Goal: Task Accomplishment & Management: Complete application form

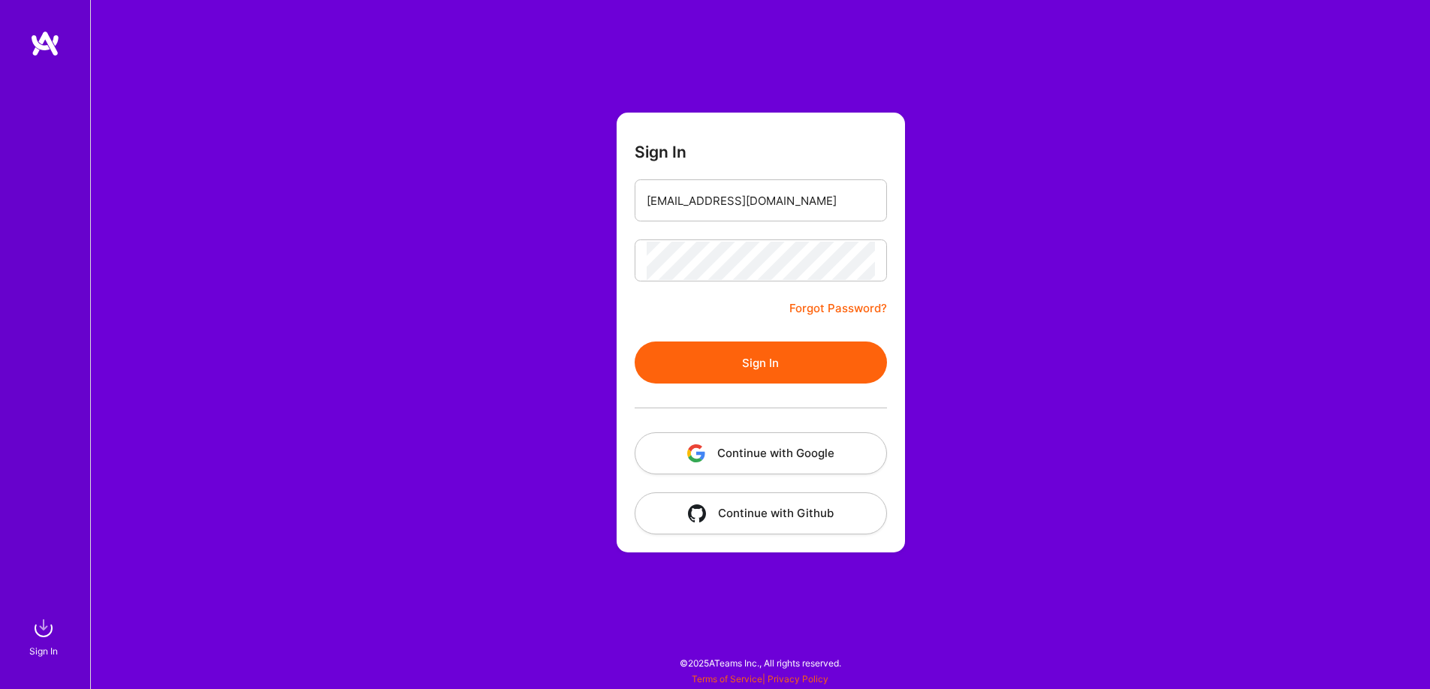
drag, startPoint x: 745, startPoint y: 338, endPoint x: 747, endPoint y: 351, distance: 13.0
click at [745, 338] on form "Sign In mark@silverstag.io Forgot Password? Sign In Continue with Google Contin…" at bounding box center [761, 333] width 288 height 440
click at [748, 355] on button "Sign In" at bounding box center [761, 363] width 252 height 42
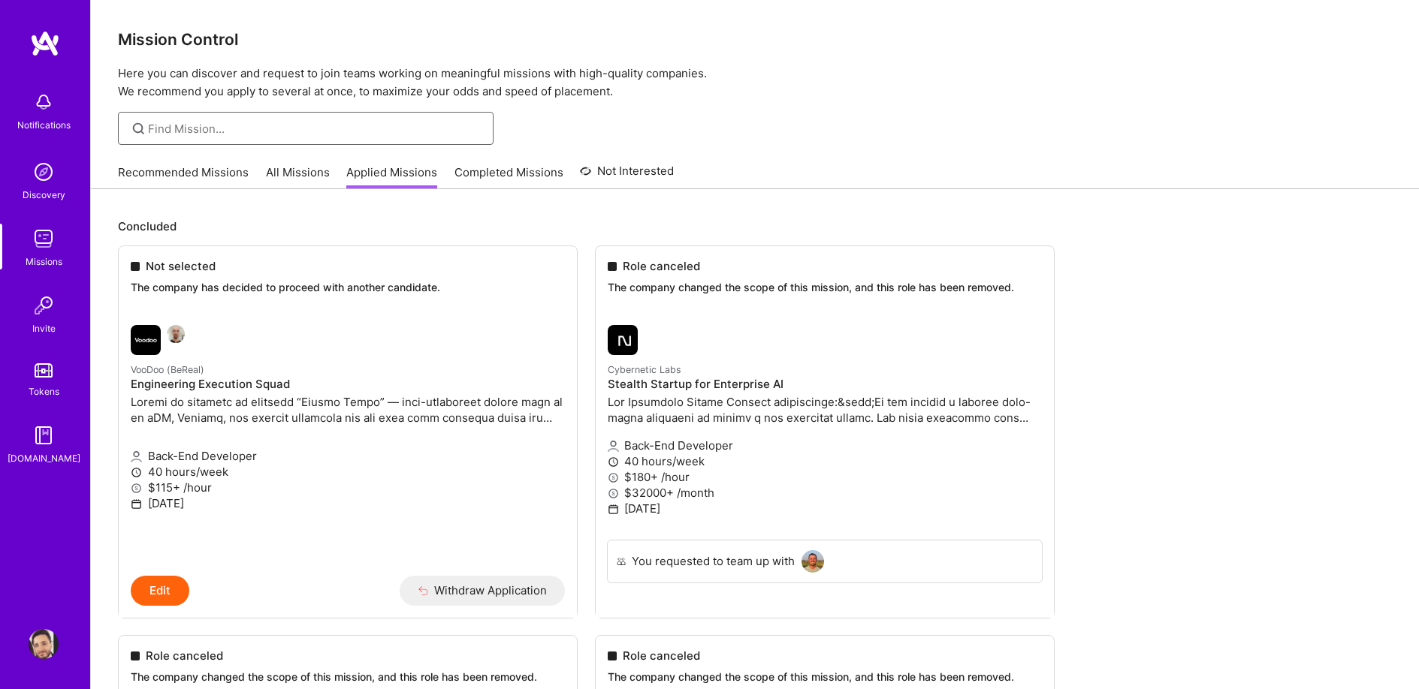
click at [347, 130] on input at bounding box center [315, 129] width 334 height 16
click at [300, 170] on link "All Missions" at bounding box center [298, 176] width 64 height 25
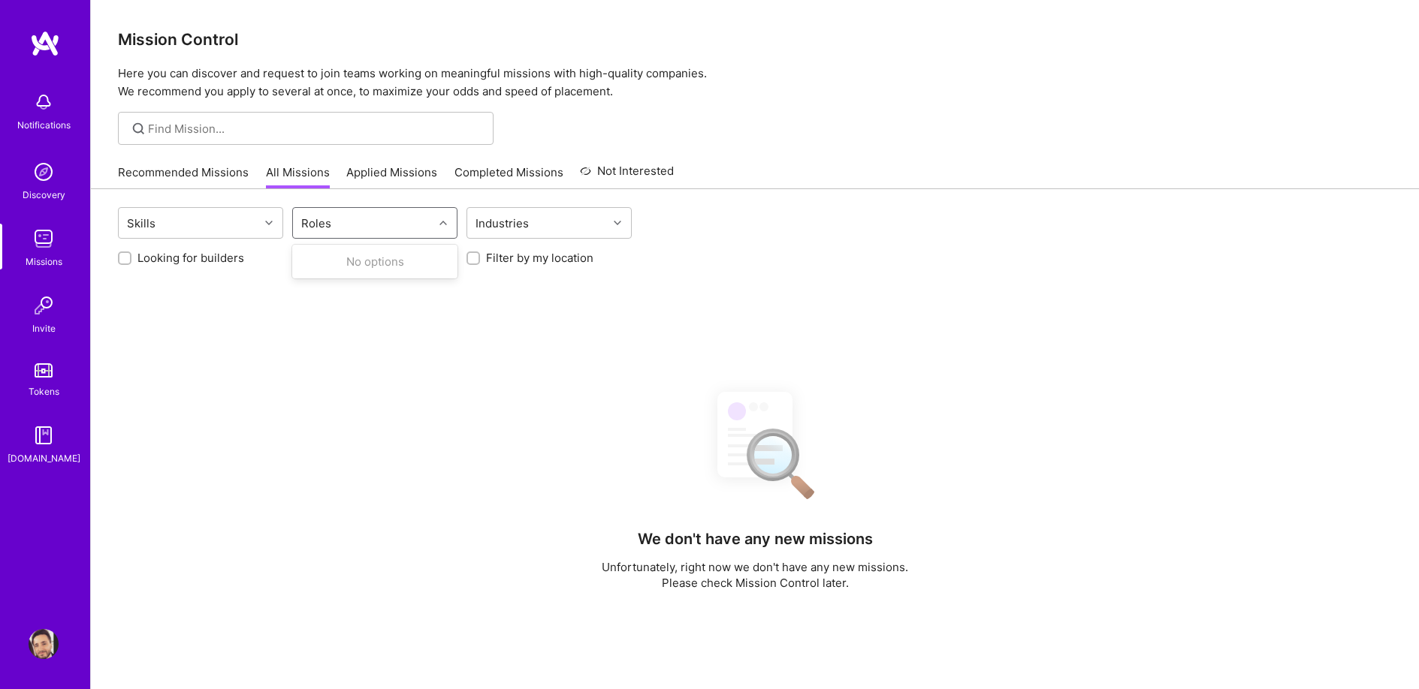
click at [323, 223] on div "Roles" at bounding box center [316, 224] width 38 height 22
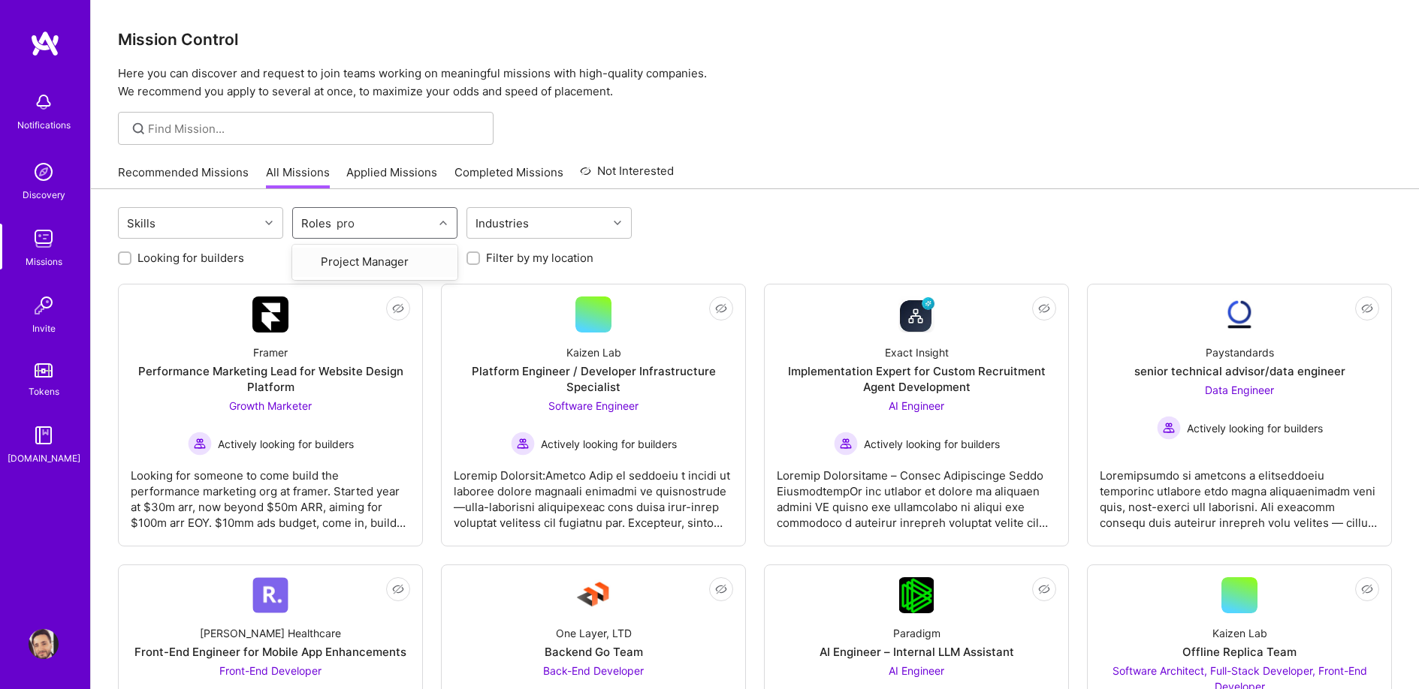
type input "prod"
click at [306, 316] on input "checkbox" at bounding box center [309, 318] width 11 height 11
checkbox input "true"
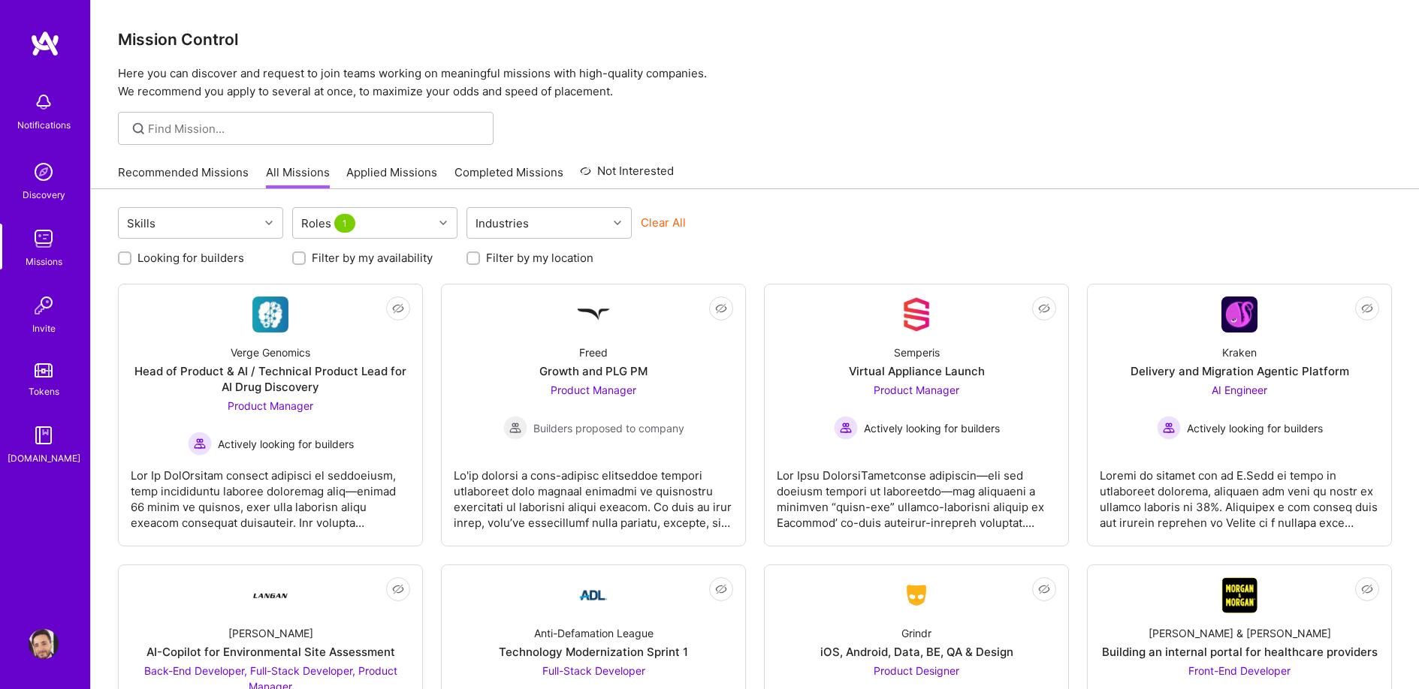
click at [896, 202] on div "Skills Roles 1 Industries Clear All Looking for builders Filter by my availabil…" at bounding box center [755, 526] width 1328 height 674
click at [420, 233] on div "Roles 1" at bounding box center [363, 223] width 140 height 30
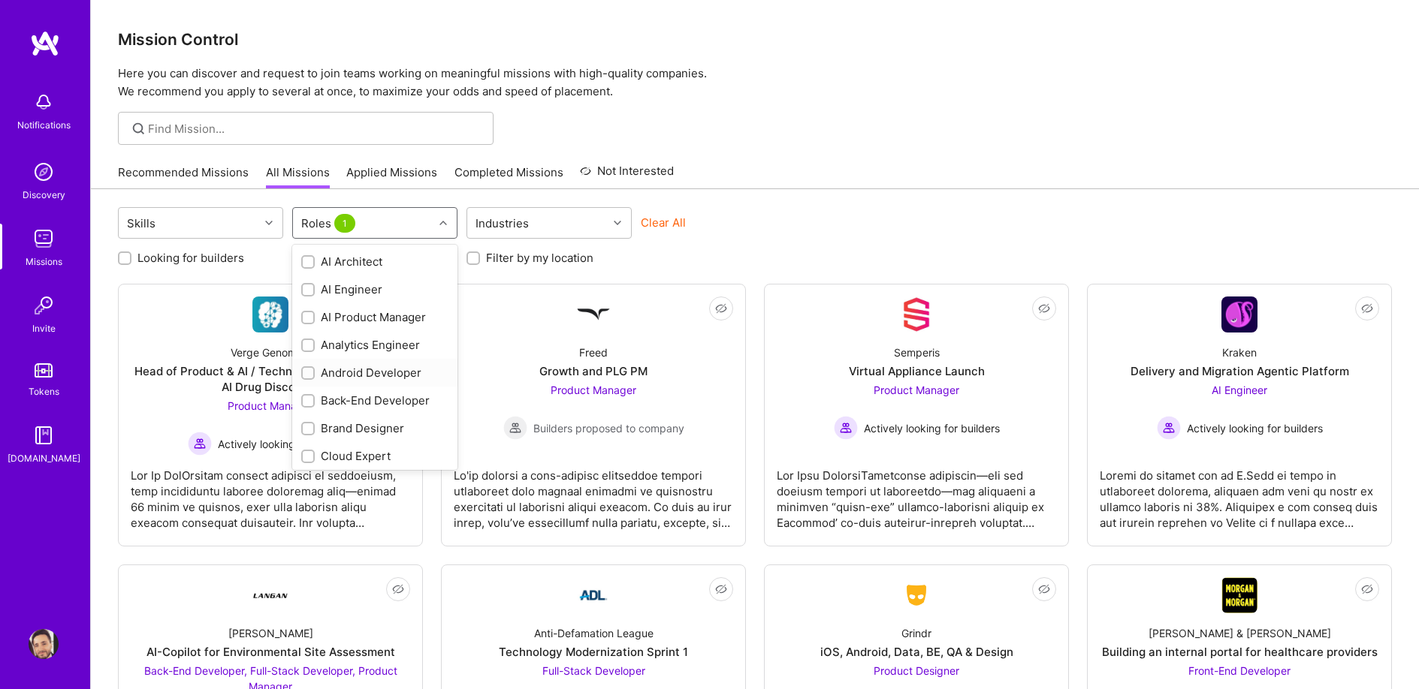
scroll to position [174, 0]
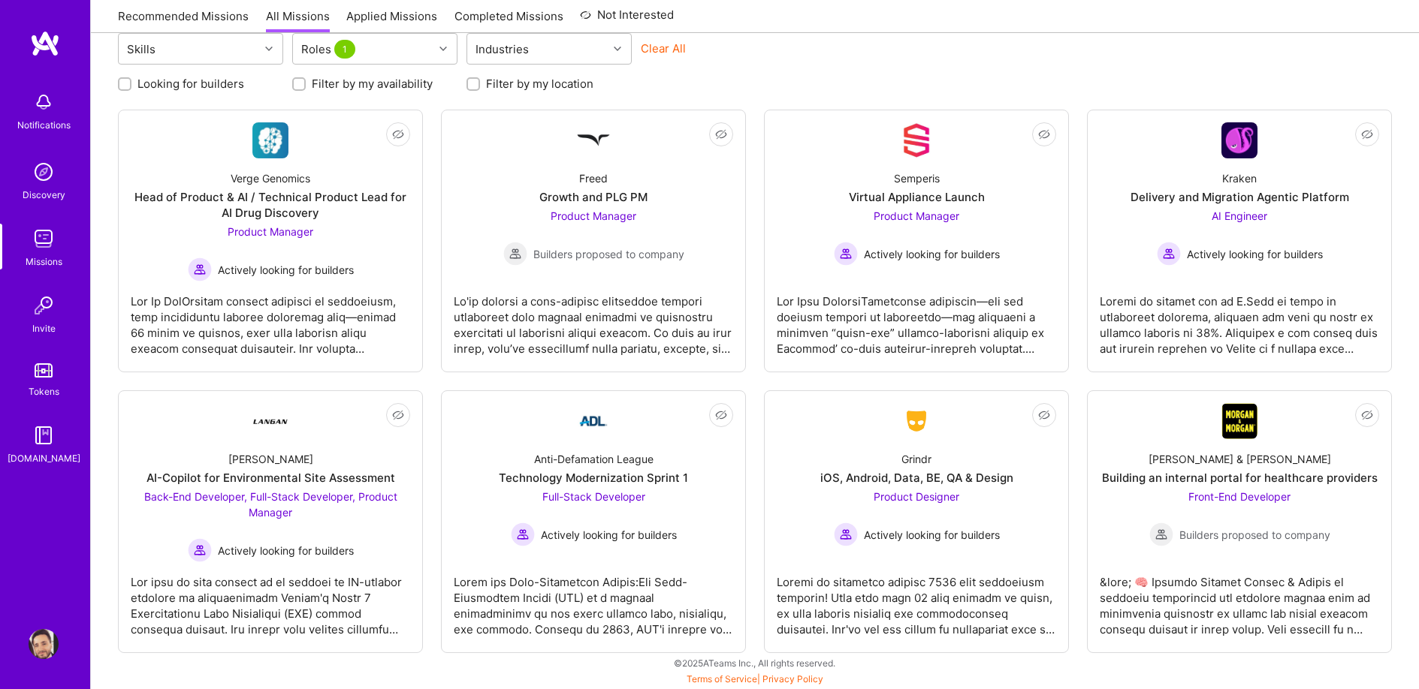
click at [860, 74] on div "Looking for builders Filter by my availability Filter by my location" at bounding box center [755, 79] width 1274 height 23
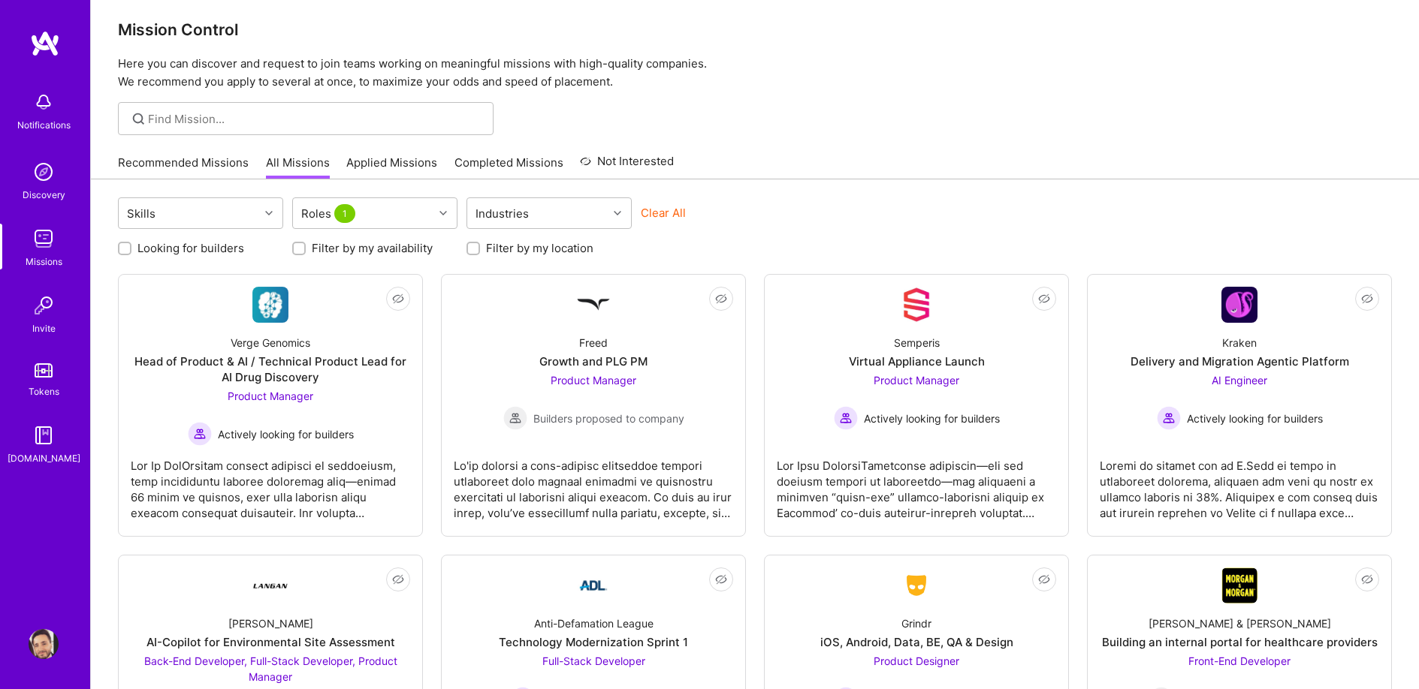
scroll to position [0, 0]
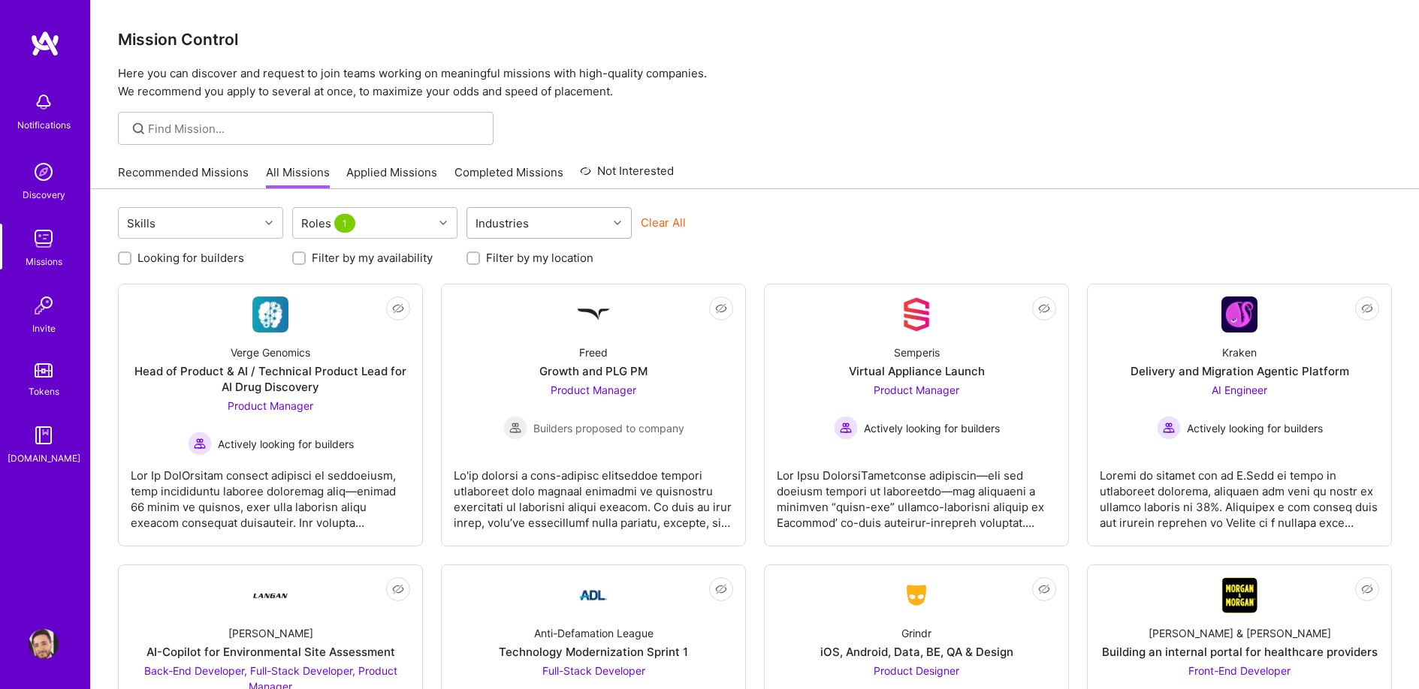
click at [511, 222] on div "Industries" at bounding box center [502, 224] width 61 height 22
click at [897, 148] on div "Mission Control Here you can discover and request to join teams working on mean…" at bounding box center [755, 432] width 1328 height 864
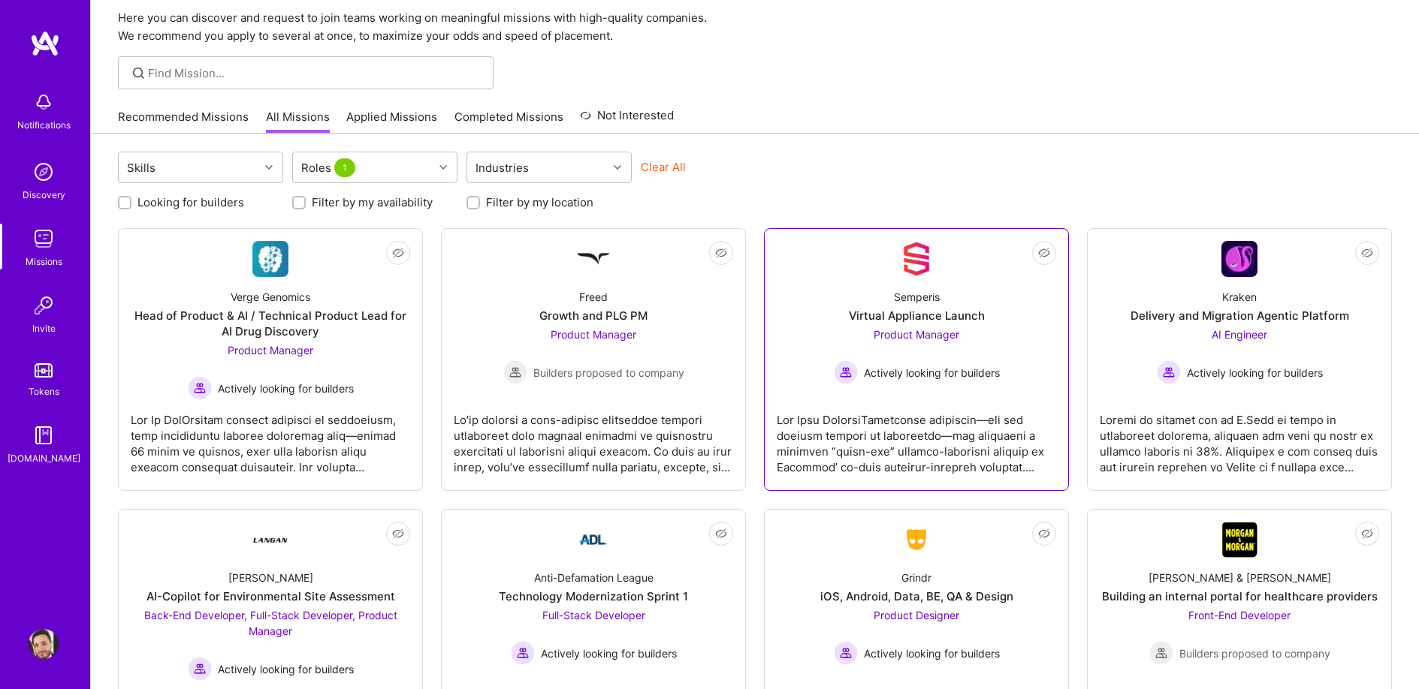
scroll to position [174, 0]
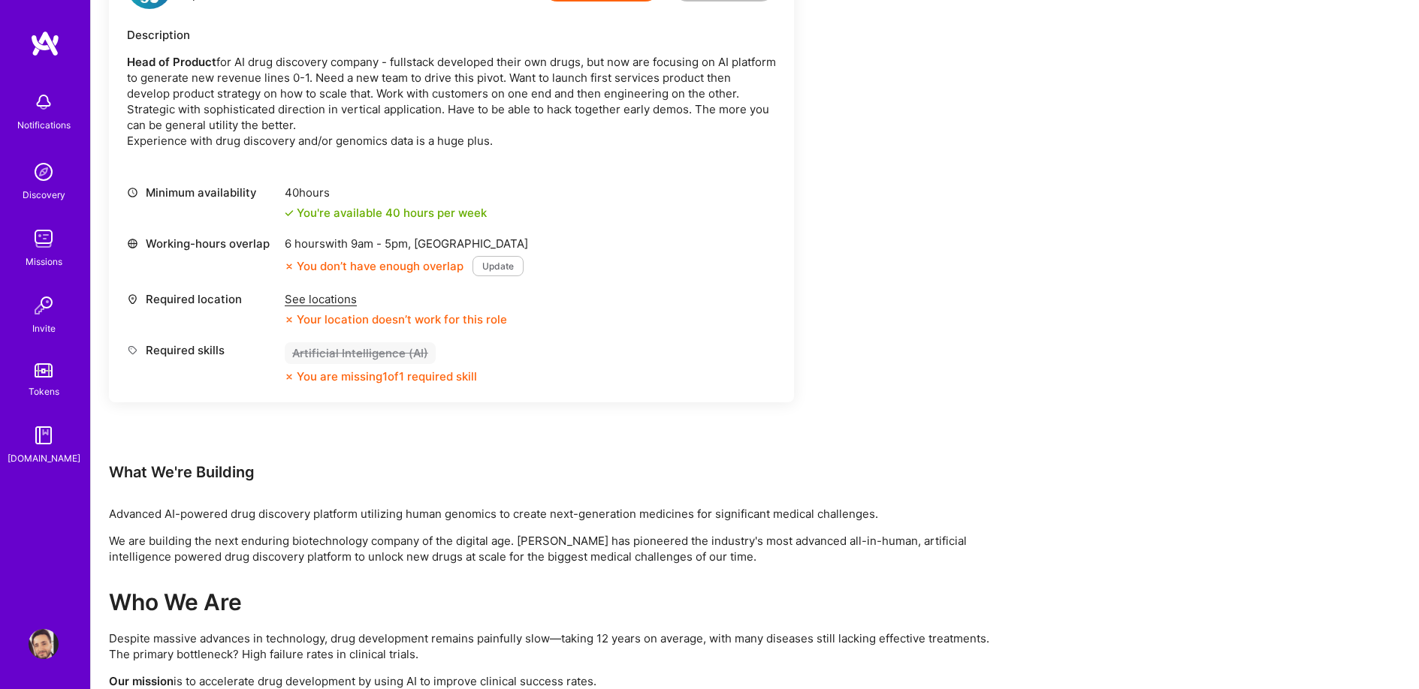
scroll to position [302, 0]
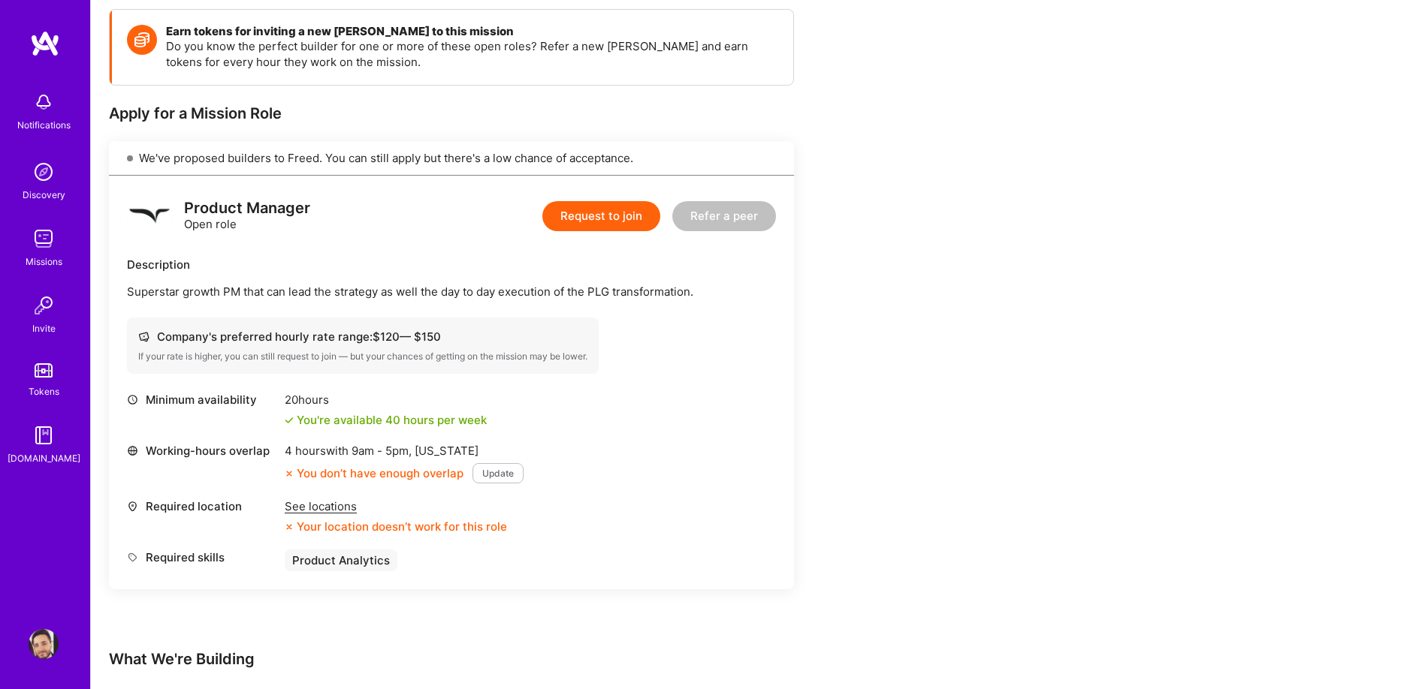
scroll to position [202, 0]
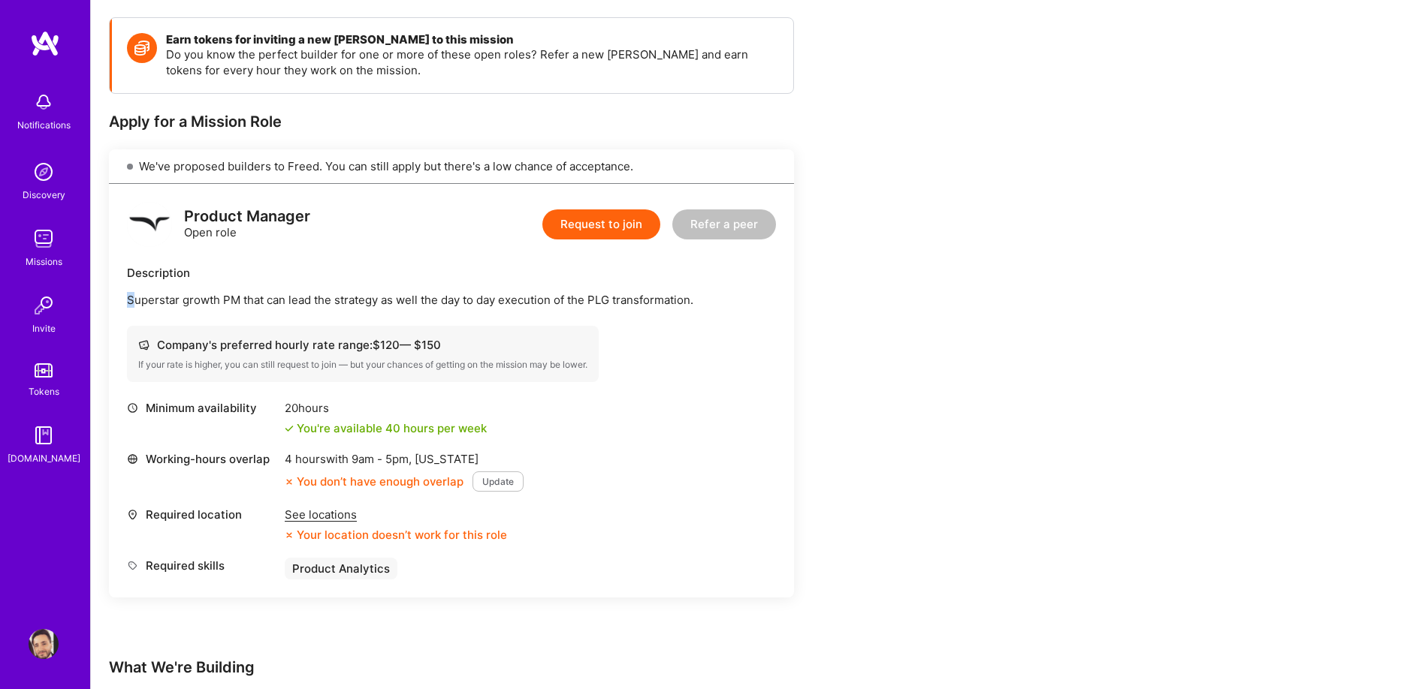
drag, startPoint x: 131, startPoint y: 302, endPoint x: 706, endPoint y: 290, distance: 574.7
click at [706, 290] on div "Description Superstar growth PM that can lead the strategy as well the day to d…" at bounding box center [451, 286] width 649 height 43
click at [564, 296] on p "Superstar growth PM that can lead the strategy as well the day to day execution…" at bounding box center [451, 300] width 649 height 16
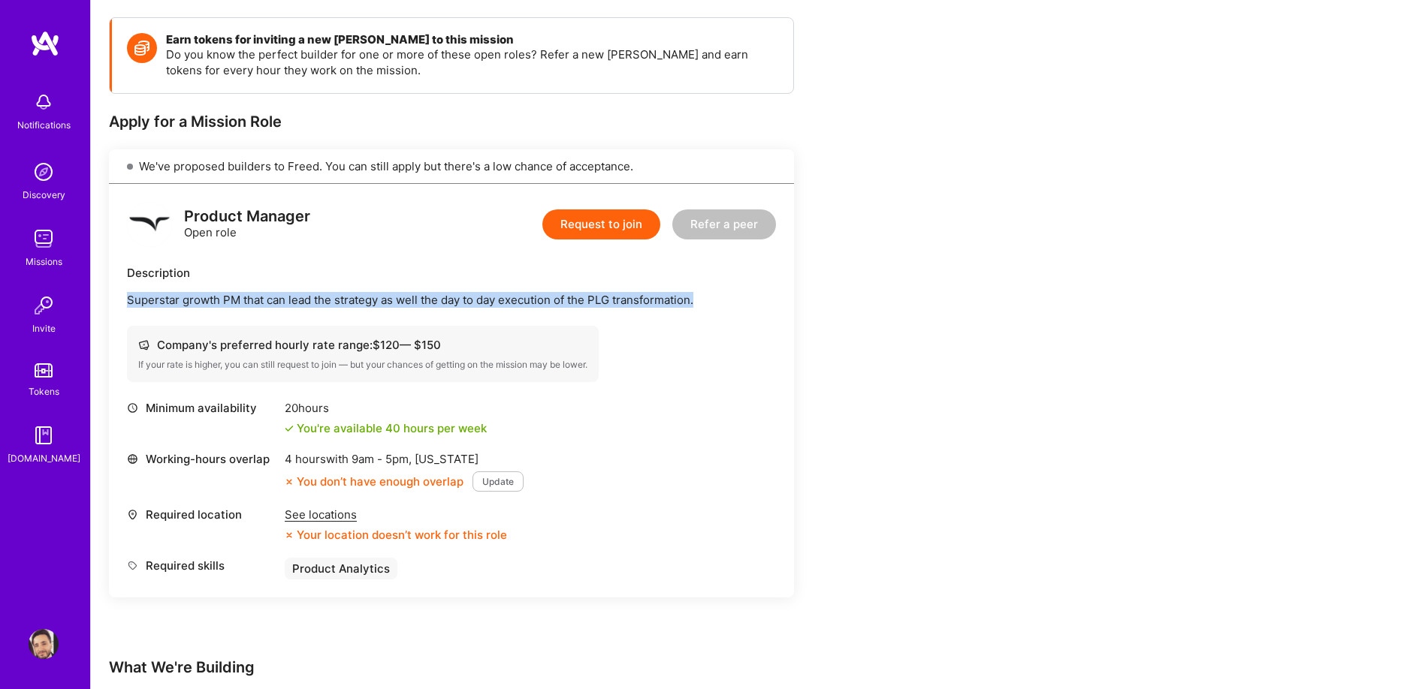
click at [564, 296] on p "Superstar growth PM that can lead the strategy as well the day to day execution…" at bounding box center [451, 300] width 649 height 16
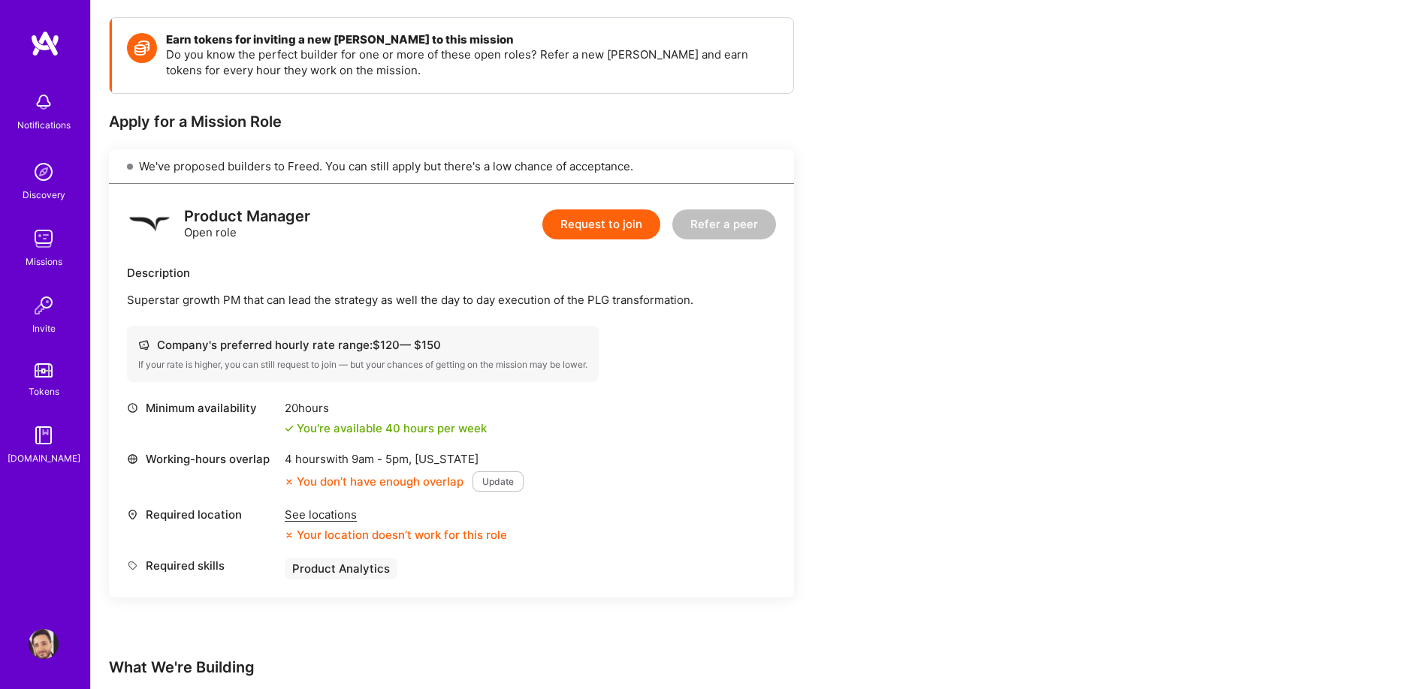
drag, startPoint x: 375, startPoint y: 340, endPoint x: 392, endPoint y: 344, distance: 17.7
click at [393, 343] on div "Company's preferred hourly rate range: $ 120 — $ 150" at bounding box center [362, 345] width 449 height 16
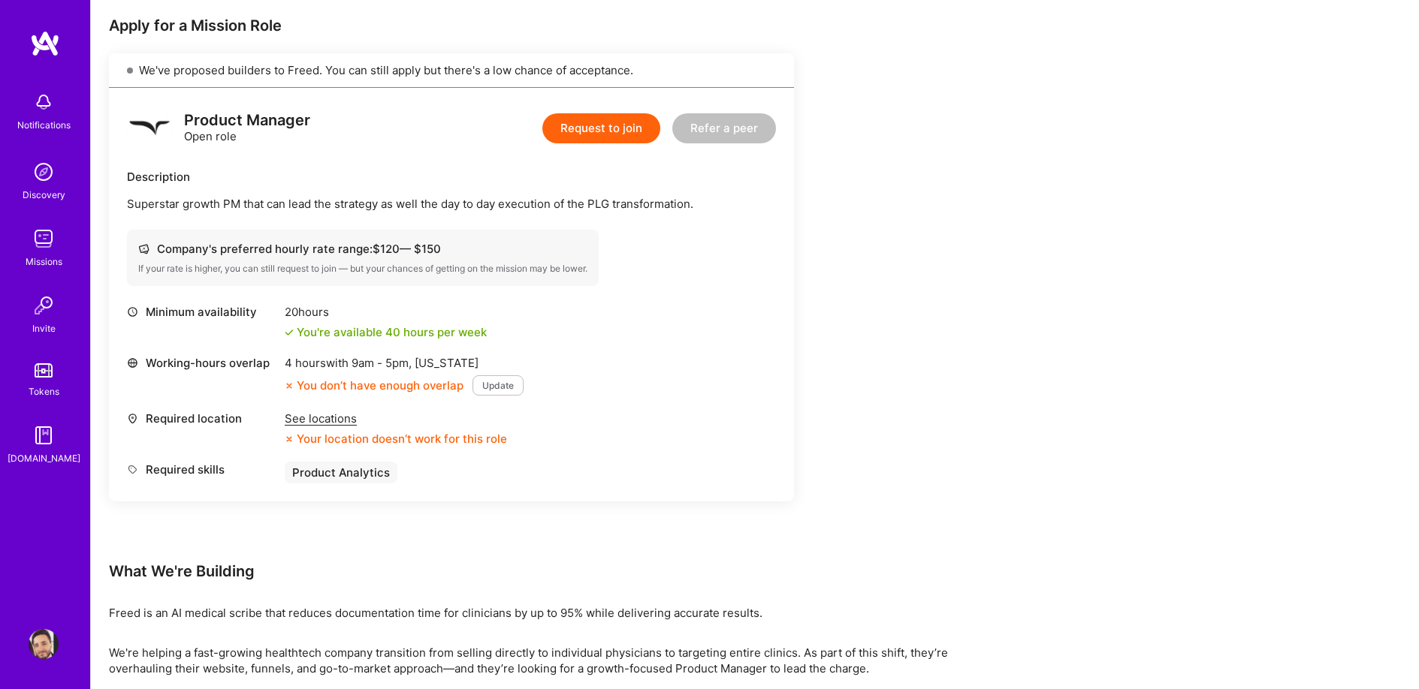
scroll to position [482, 0]
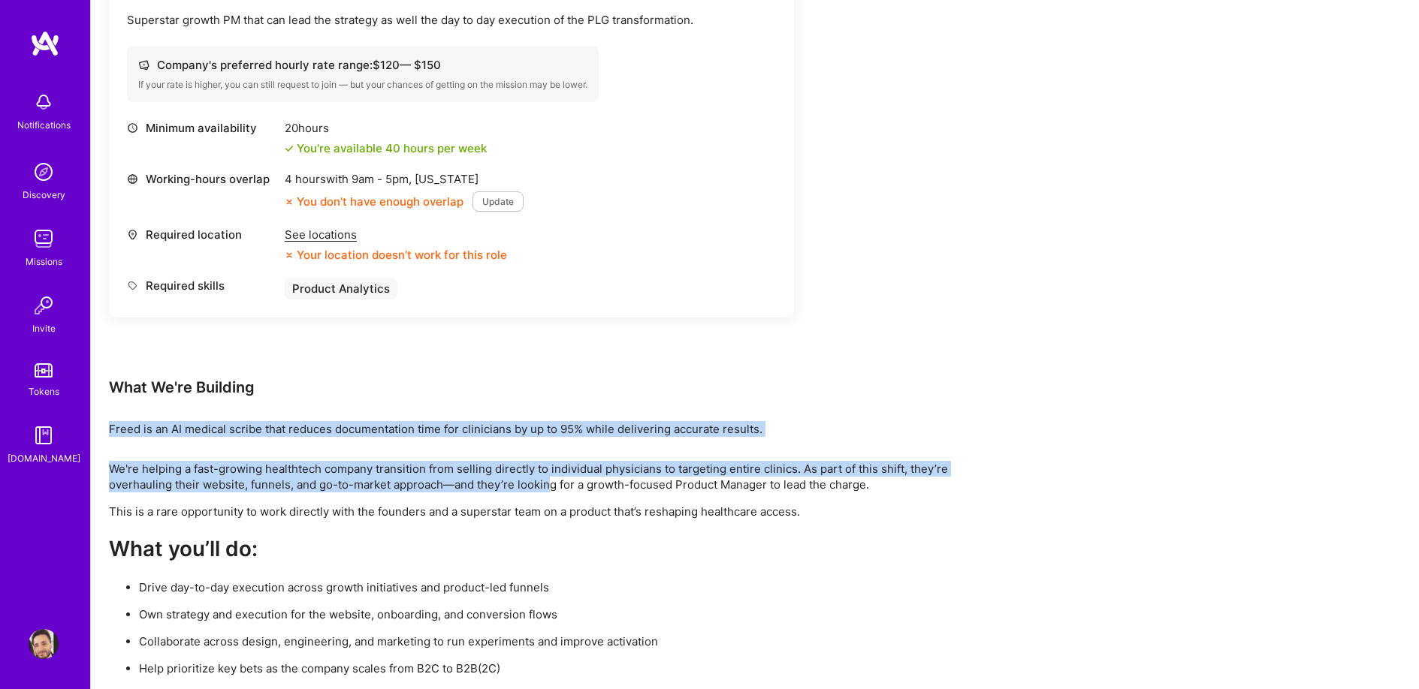
drag, startPoint x: 131, startPoint y: 427, endPoint x: 807, endPoint y: 484, distance: 677.7
click at [632, 487] on div "Earn tokens for inviting a new A.Teamer to this mission Do you know the perfect…" at bounding box center [755, 316] width 1328 height 1195
click at [1036, 474] on div "Earn tokens for inviting a new A.Teamer to this mission Do you know the perfect…" at bounding box center [755, 316] width 1328 height 1195
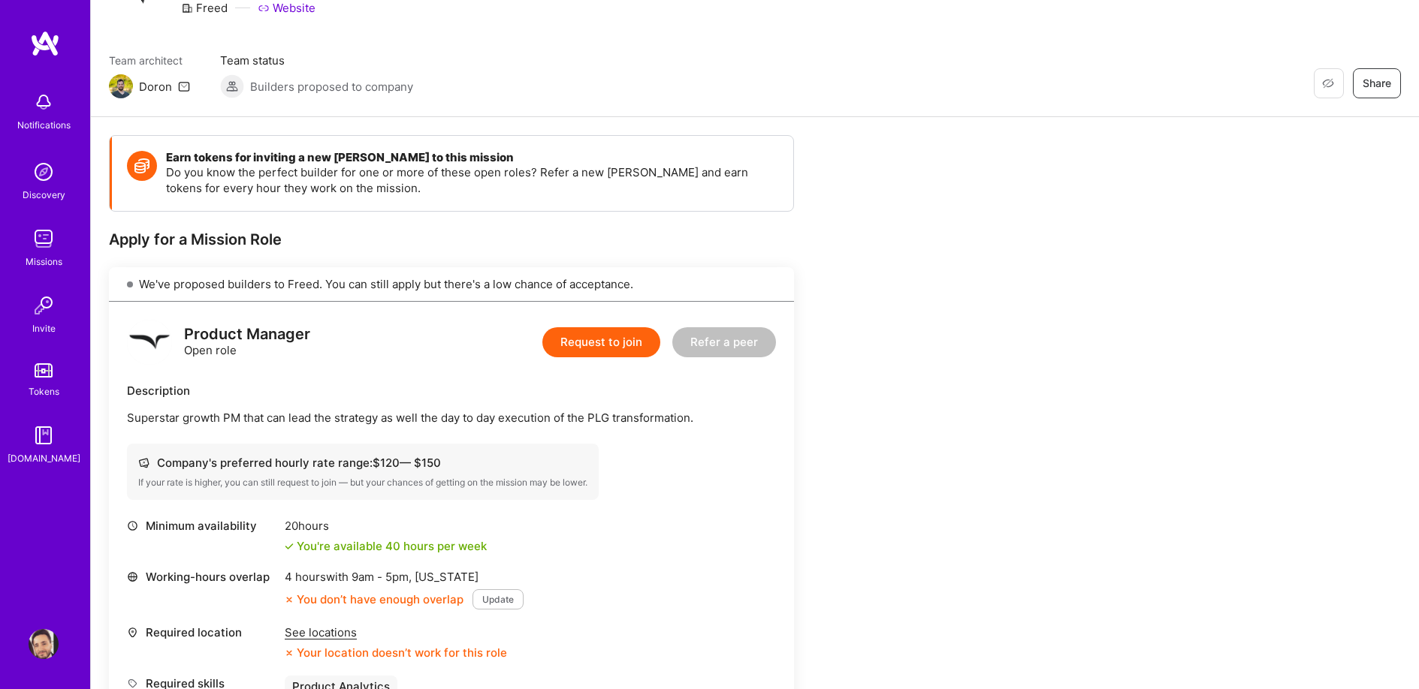
scroll to position [98, 0]
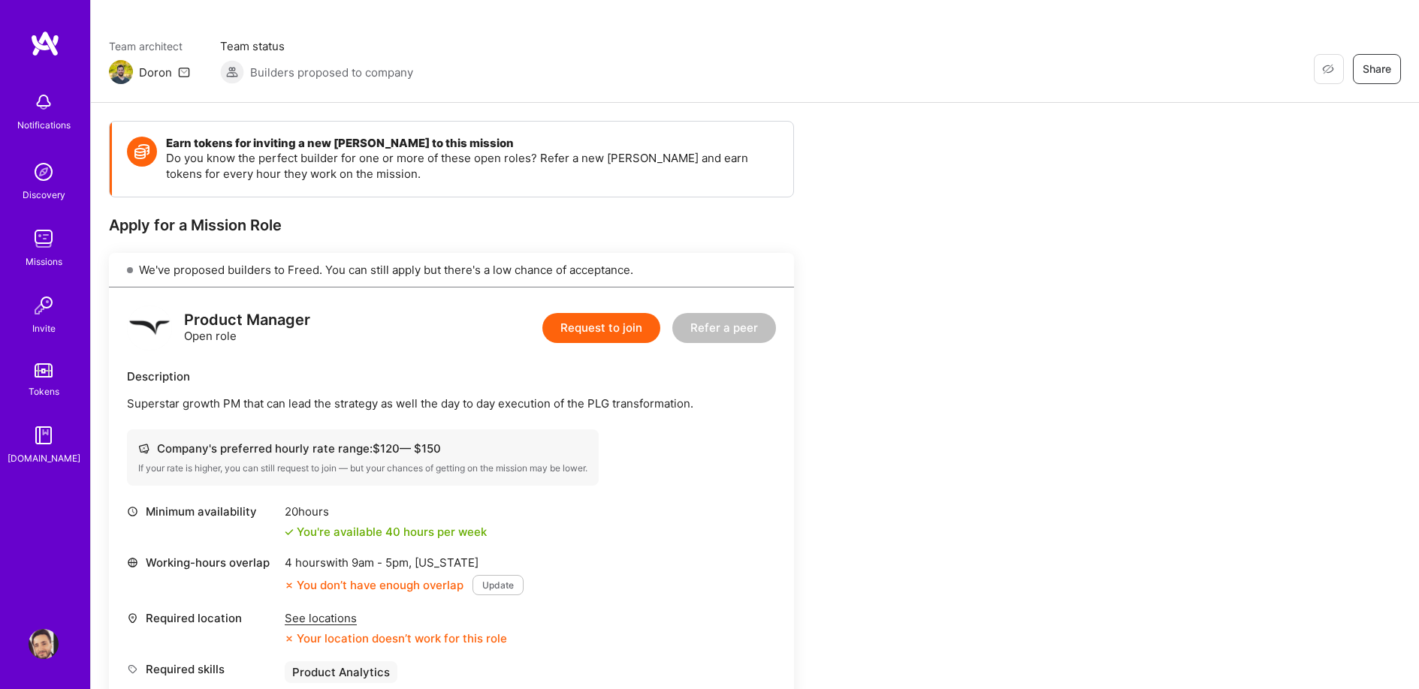
click at [380, 452] on div "Company's preferred hourly rate range: $ 120 — $ 150" at bounding box center [362, 449] width 449 height 16
click at [1024, 385] on div "Earn tokens for inviting a new A.Teamer to this mission Do you know the perfect…" at bounding box center [755, 700] width 1328 height 1195
click at [1085, 315] on div "Earn tokens for inviting a new A.Teamer to this mission Do you know the perfect…" at bounding box center [755, 700] width 1328 height 1195
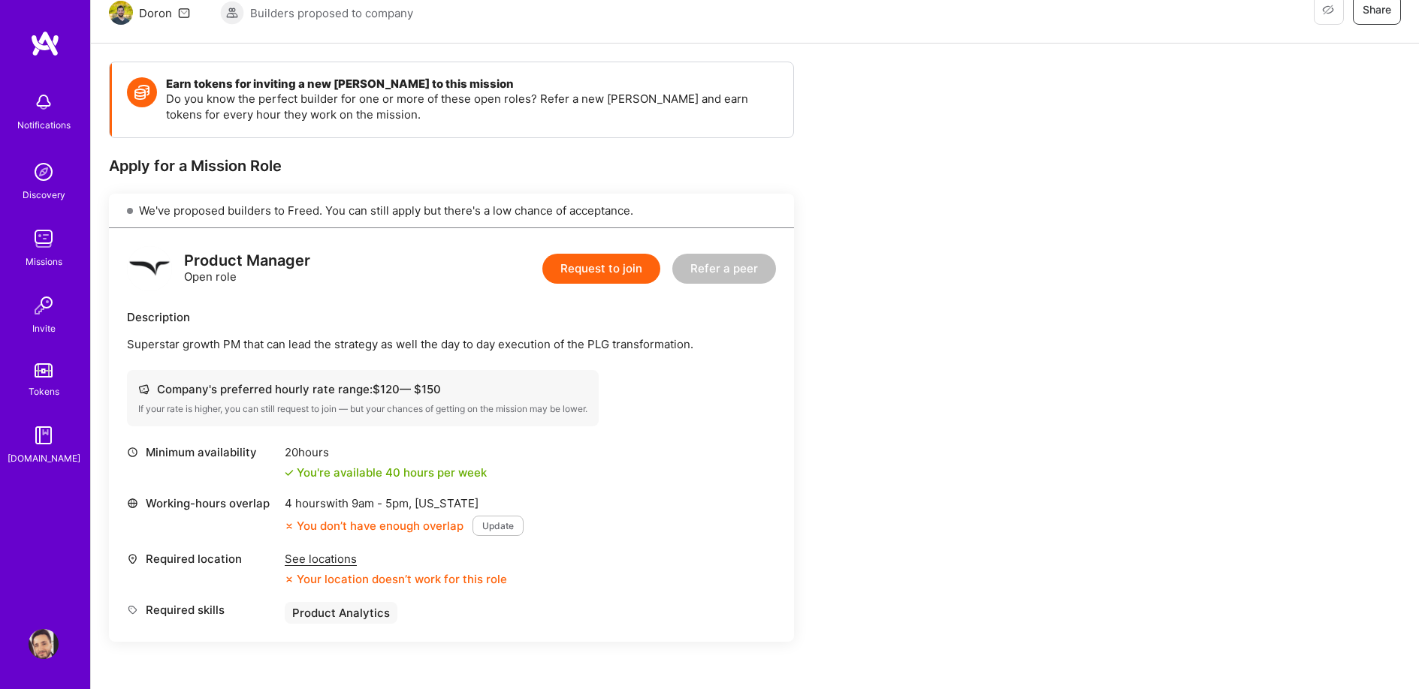
scroll to position [249, 0]
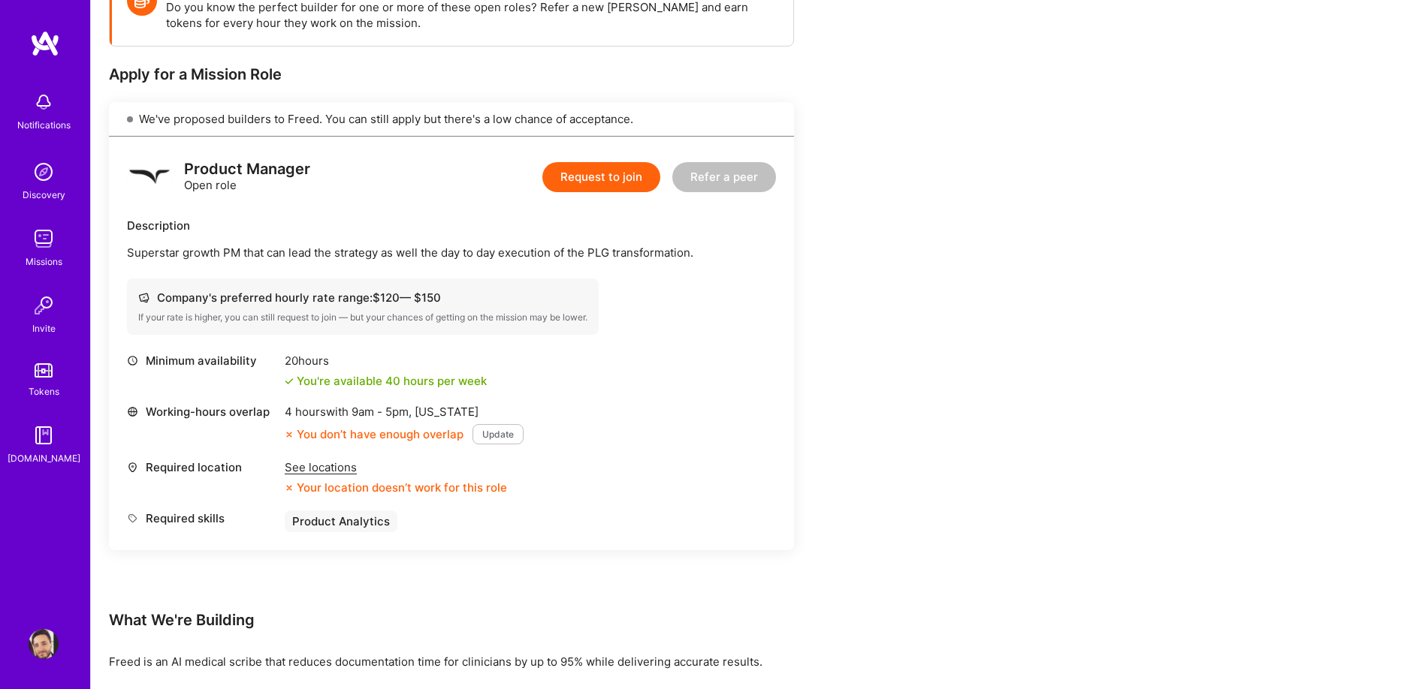
click at [1226, 318] on div "Earn tokens for inviting a new A.Teamer to this mission Do you know the perfect…" at bounding box center [755, 549] width 1328 height 1195
click at [940, 261] on div "Earn tokens for inviting a new A.Teamer to this mission Do you know the perfect…" at bounding box center [559, 535] width 901 height 1130
click at [581, 180] on button "Request to join" at bounding box center [601, 177] width 118 height 30
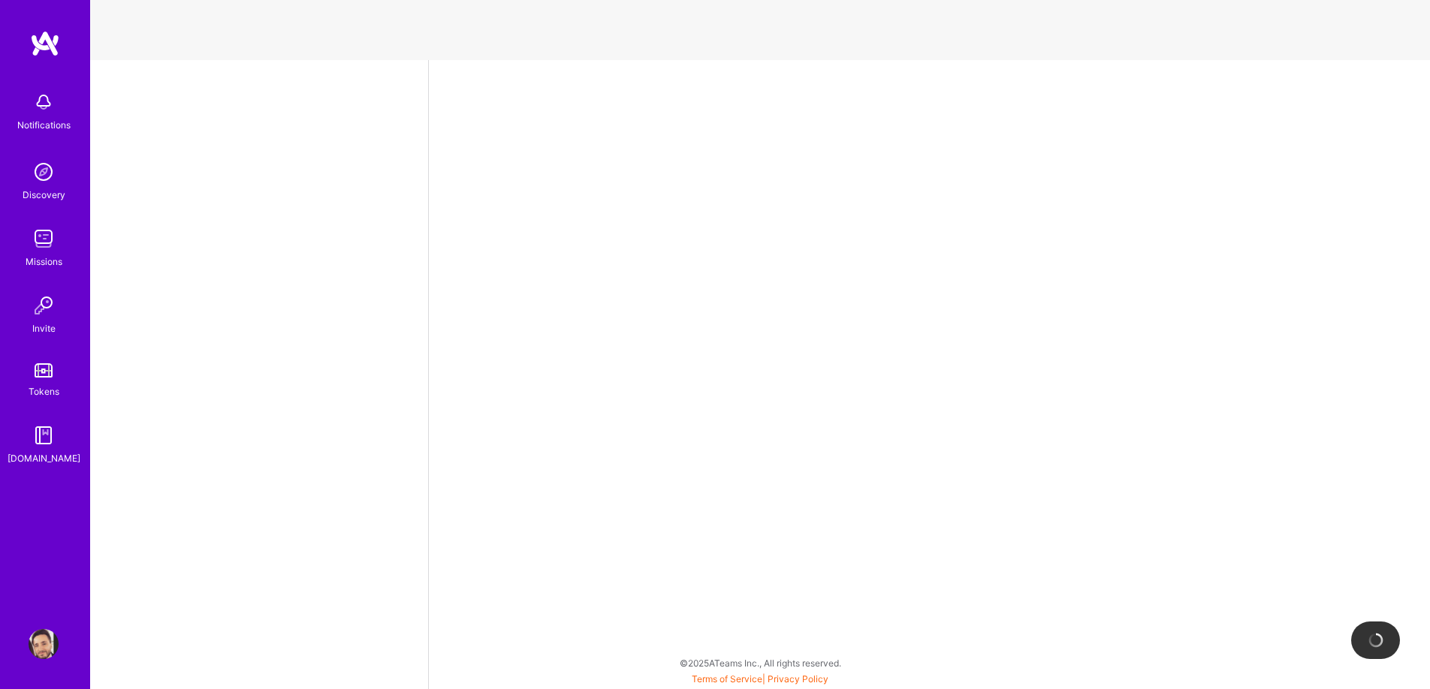
select select "ZA"
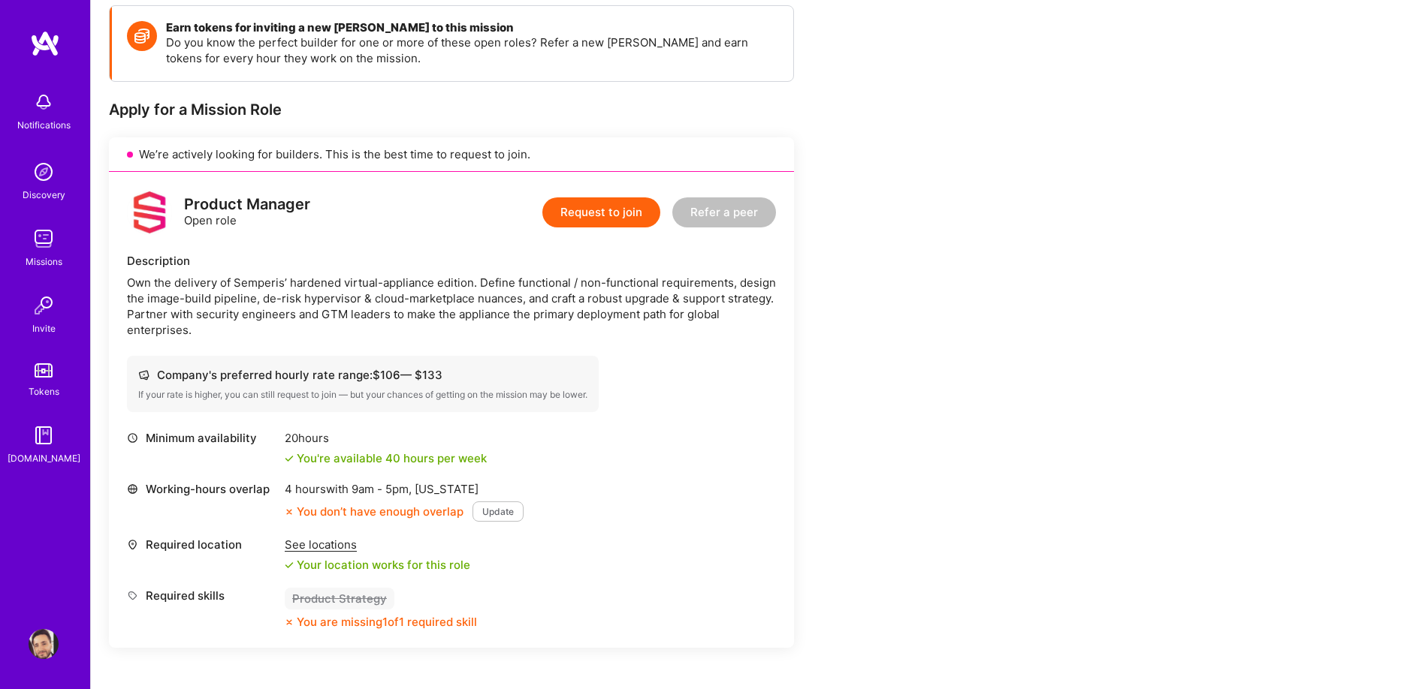
scroll to position [212, 0]
drag, startPoint x: 1057, startPoint y: 267, endPoint x: 1090, endPoint y: 276, distance: 33.7
click at [1088, 276] on div "Earn tokens for inviting a new [PERSON_NAME] to this mission Do you know the pe…" at bounding box center [755, 649] width 1328 height 1321
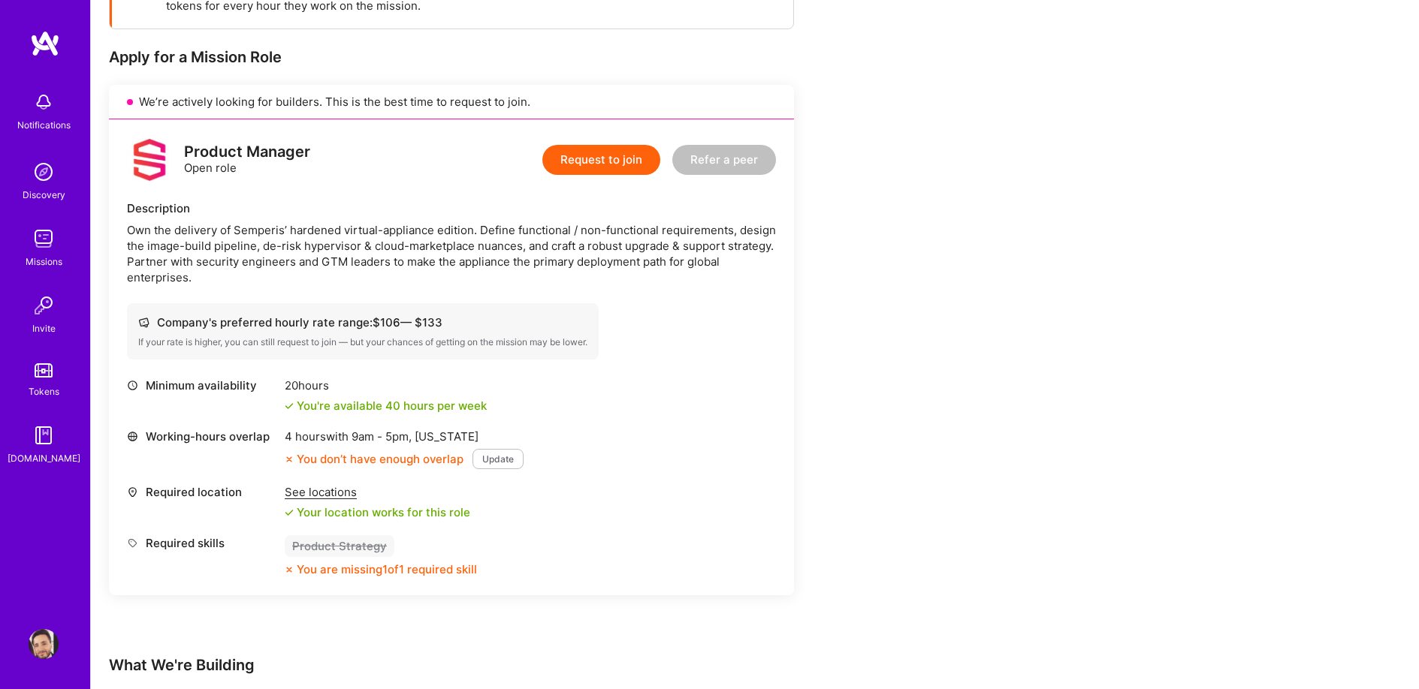
scroll to position [265, 0]
